Goal: Task Accomplishment & Management: Complete application form

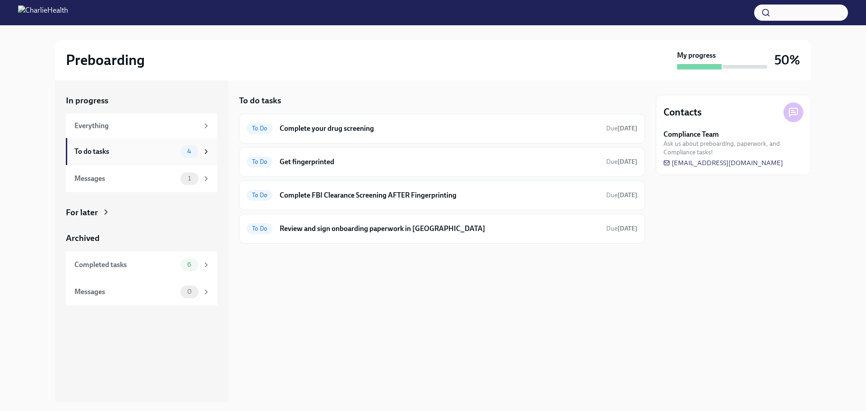
click at [129, 147] on div "To do tasks" at bounding box center [125, 152] width 102 height 10
click at [418, 232] on h6 "Review and sign onboarding paperwork in [GEOGRAPHIC_DATA]" at bounding box center [439, 229] width 319 height 10
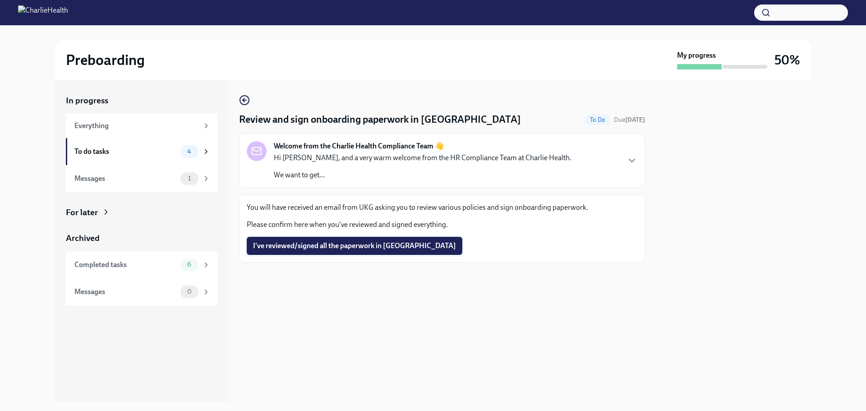
click at [350, 244] on span "I've reviewed/signed all the paperwork in [GEOGRAPHIC_DATA]" at bounding box center [354, 245] width 203 height 9
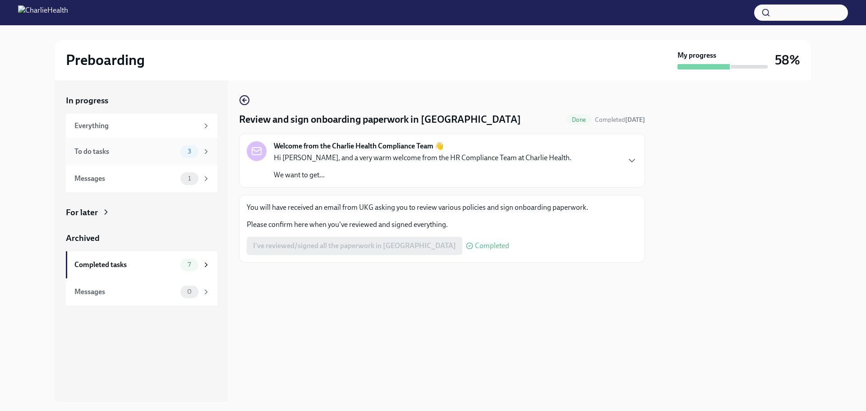
click at [150, 149] on div "To do tasks" at bounding box center [125, 152] width 102 height 10
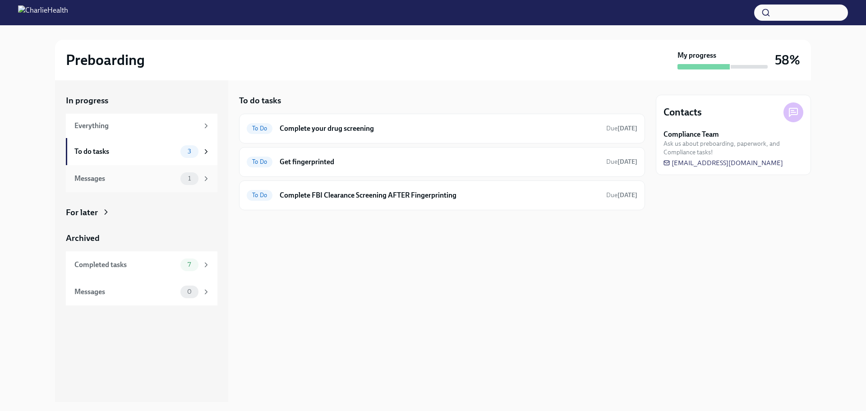
click at [205, 179] on icon at bounding box center [206, 179] width 8 height 8
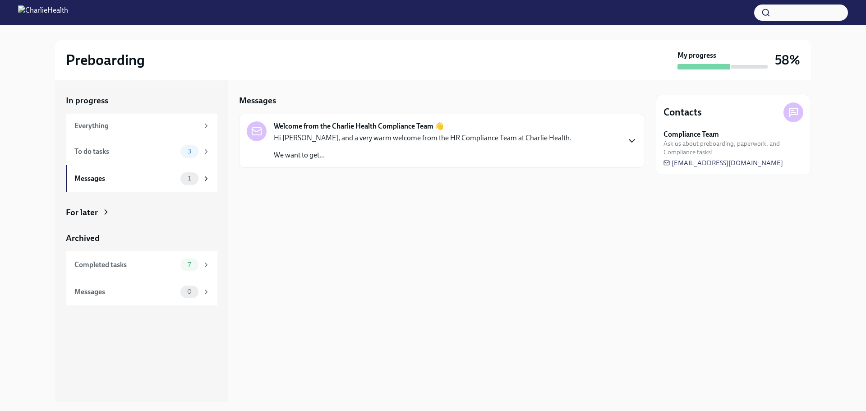
click at [630, 140] on icon "button" at bounding box center [631, 140] width 5 height 3
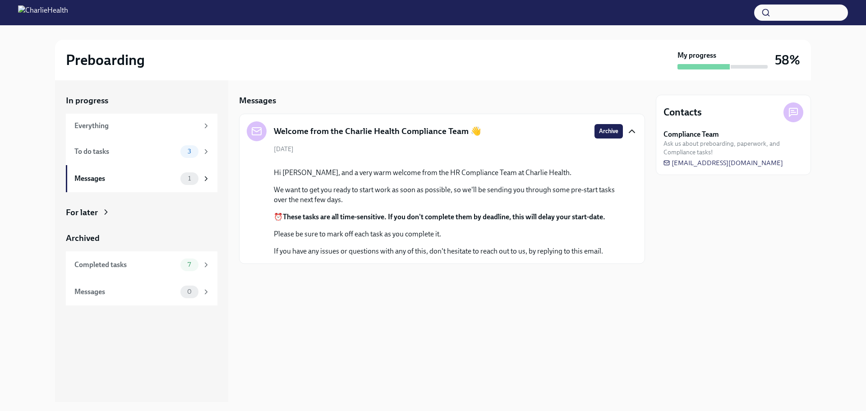
click at [565, 256] on div "Hi [PERSON_NAME], and a very warm welcome from the HR Compliance Team at Charli…" at bounding box center [448, 212] width 349 height 88
click at [630, 129] on icon "button" at bounding box center [631, 131] width 11 height 11
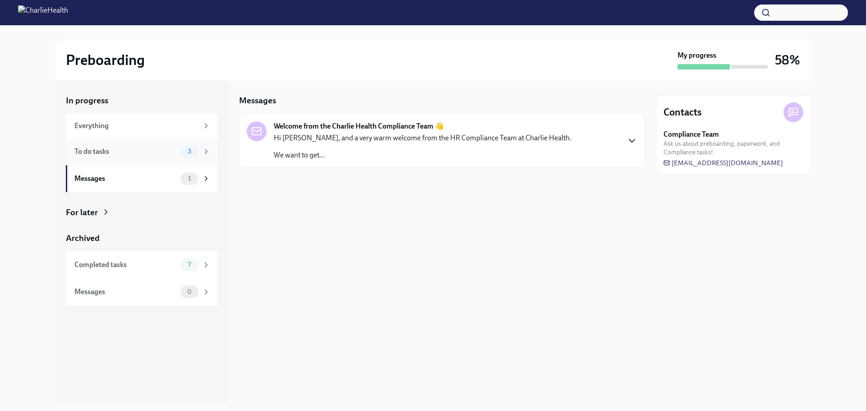
click at [143, 148] on div "To do tasks" at bounding box center [125, 152] width 102 height 10
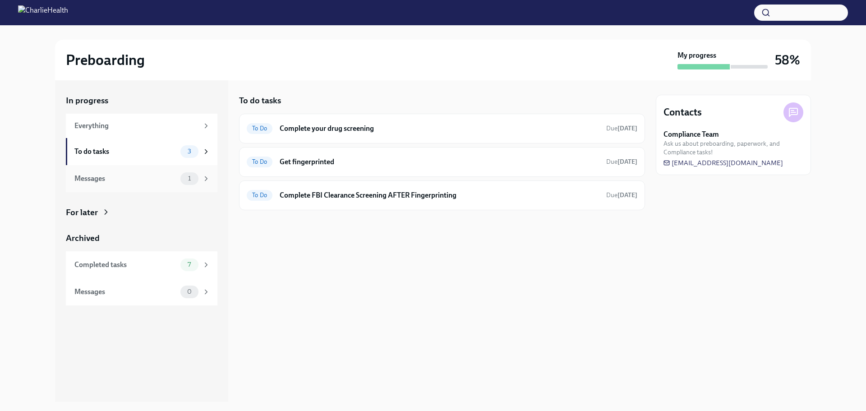
click at [128, 190] on div "Messages 1" at bounding box center [142, 178] width 152 height 27
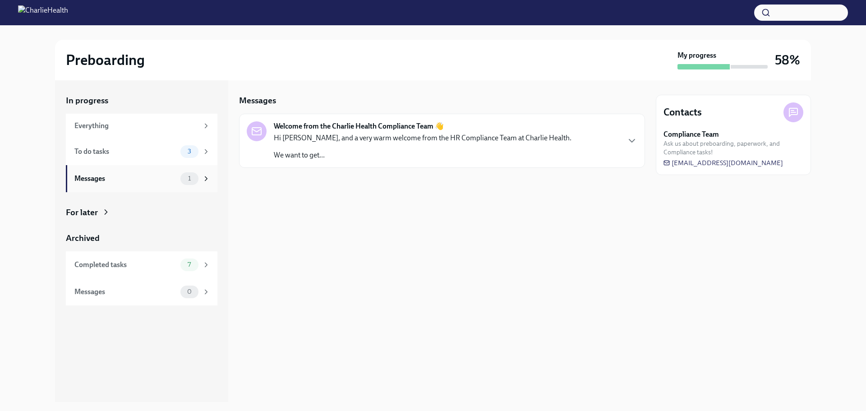
click at [128, 183] on div "Messages" at bounding box center [125, 179] width 102 height 10
click at [303, 126] on strong "Welcome from the Charlie Health Compliance Team 👋" at bounding box center [359, 126] width 170 height 10
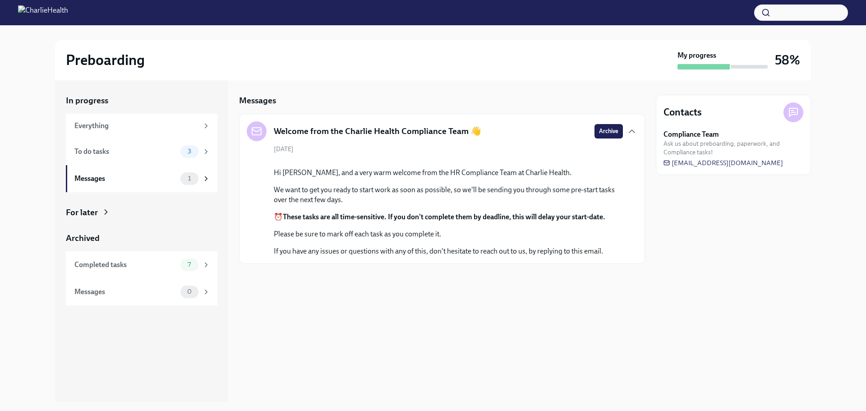
click at [303, 126] on h5 "Welcome from the Charlie Health Compliance Team 👋" at bounding box center [377, 131] width 207 height 12
click at [614, 126] on button "Archive" at bounding box center [608, 131] width 28 height 14
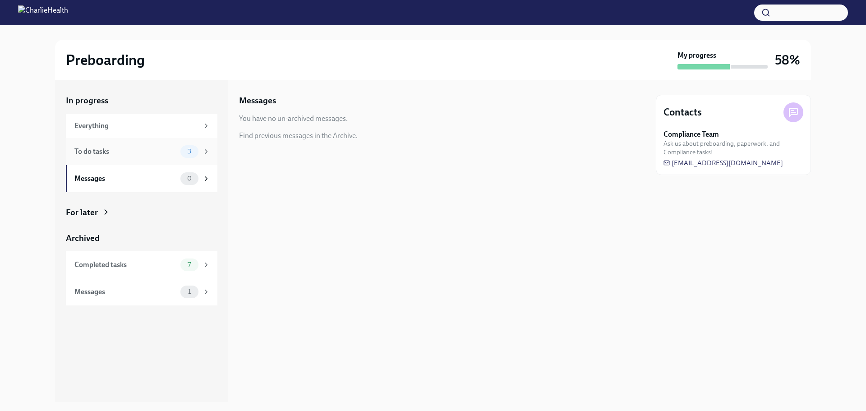
click at [142, 150] on div "To do tasks" at bounding box center [125, 152] width 102 height 10
